Goal: Task Accomplishment & Management: Use online tool/utility

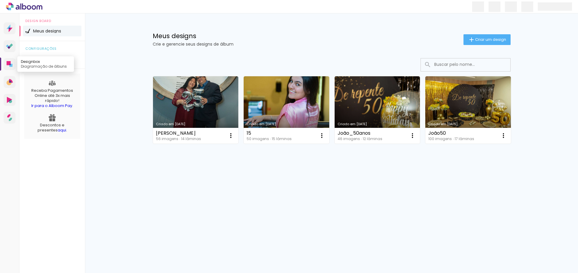
click at [6, 63] on link "Designbox Diagramação de álbuns" at bounding box center [10, 64] width 12 height 12
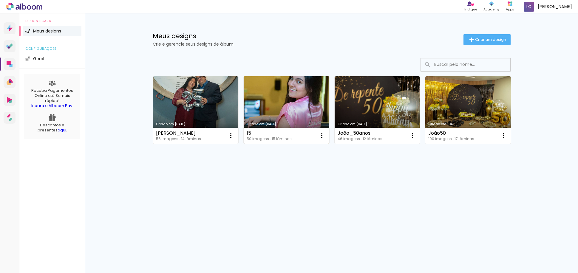
click at [292, 101] on link "Criado em [DATE]" at bounding box center [287, 109] width 86 height 67
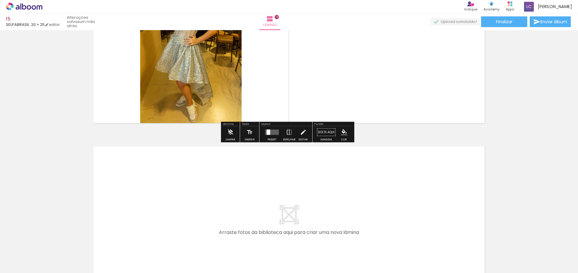
scroll to position [2469, 0]
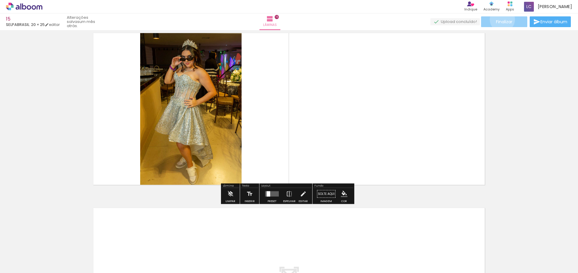
click at [500, 20] on span "Finalizar" at bounding box center [504, 22] width 16 height 4
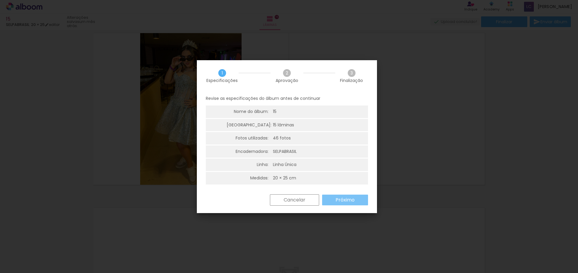
click at [0, 0] on slot "Próximo" at bounding box center [0, 0] width 0 height 0
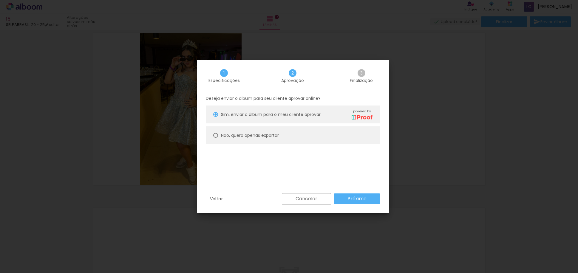
click at [0, 0] on slot "Não, quero apenas exportar" at bounding box center [0, 0] width 0 height 0
type paper-radio-button "on"
click at [0, 0] on slot "Próximo" at bounding box center [0, 0] width 0 height 0
type input "Alta, 300 DPI"
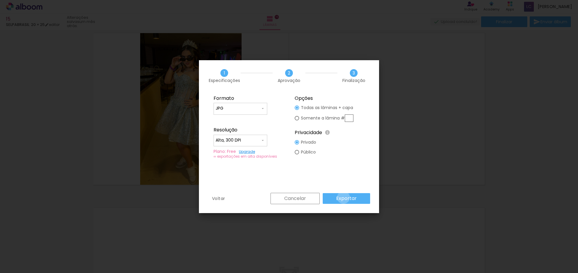
click at [0, 0] on slot "Exportar" at bounding box center [0, 0] width 0 height 0
